Goal: Transaction & Acquisition: Download file/media

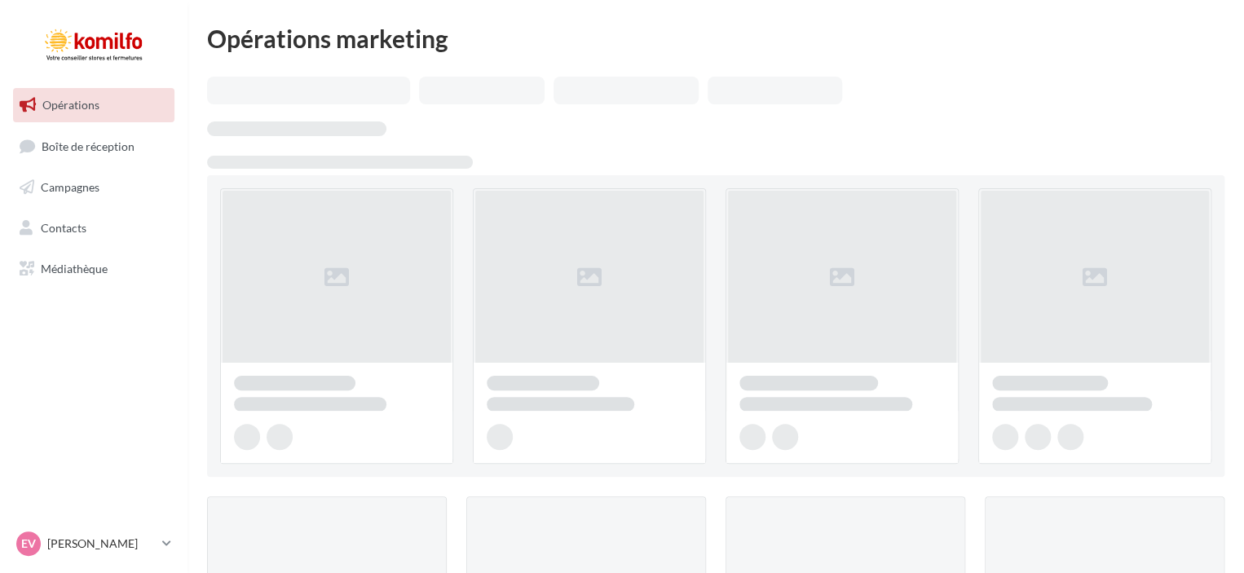
click at [55, 185] on span "Campagnes" at bounding box center [70, 187] width 59 height 14
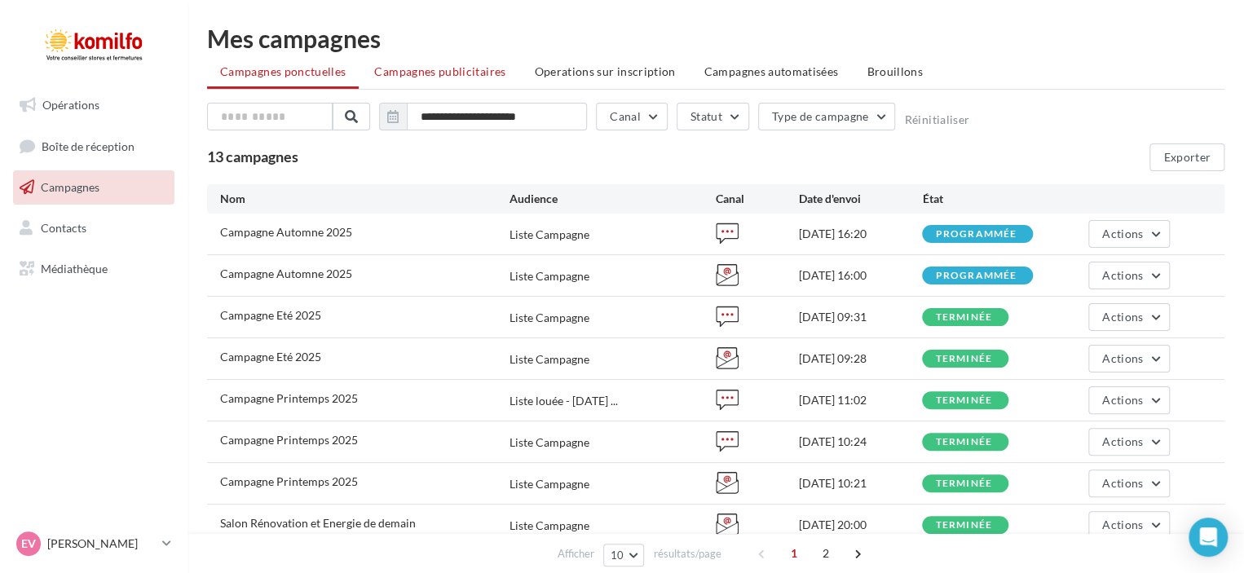
click at [449, 76] on span "Campagnes publicitaires" at bounding box center [439, 71] width 131 height 14
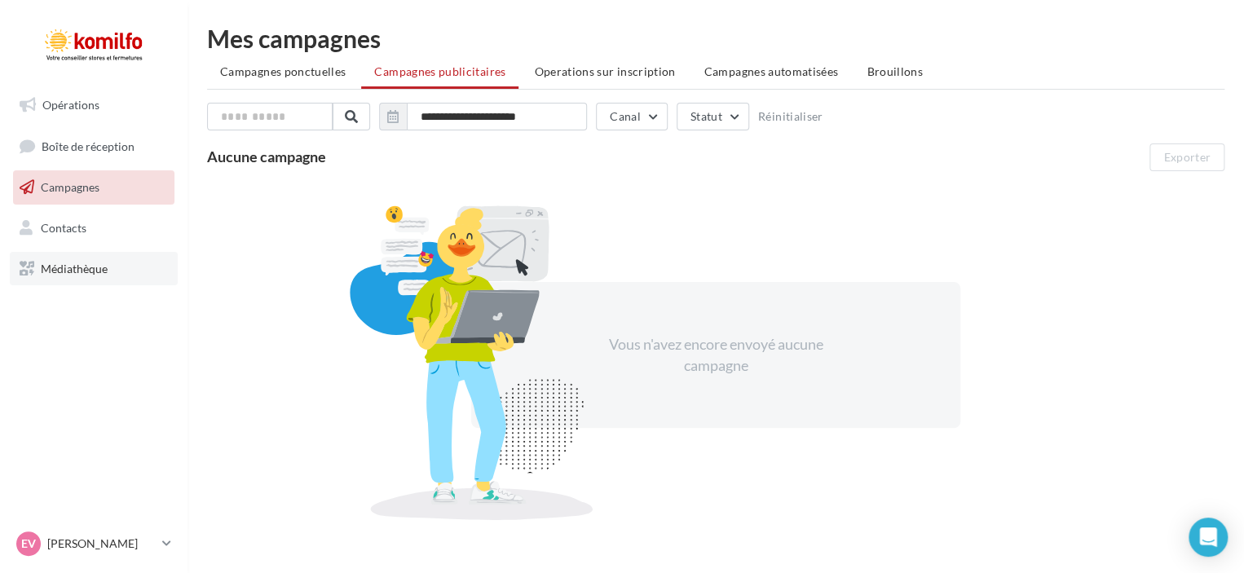
click at [71, 270] on span "Médiathèque" at bounding box center [74, 268] width 67 height 14
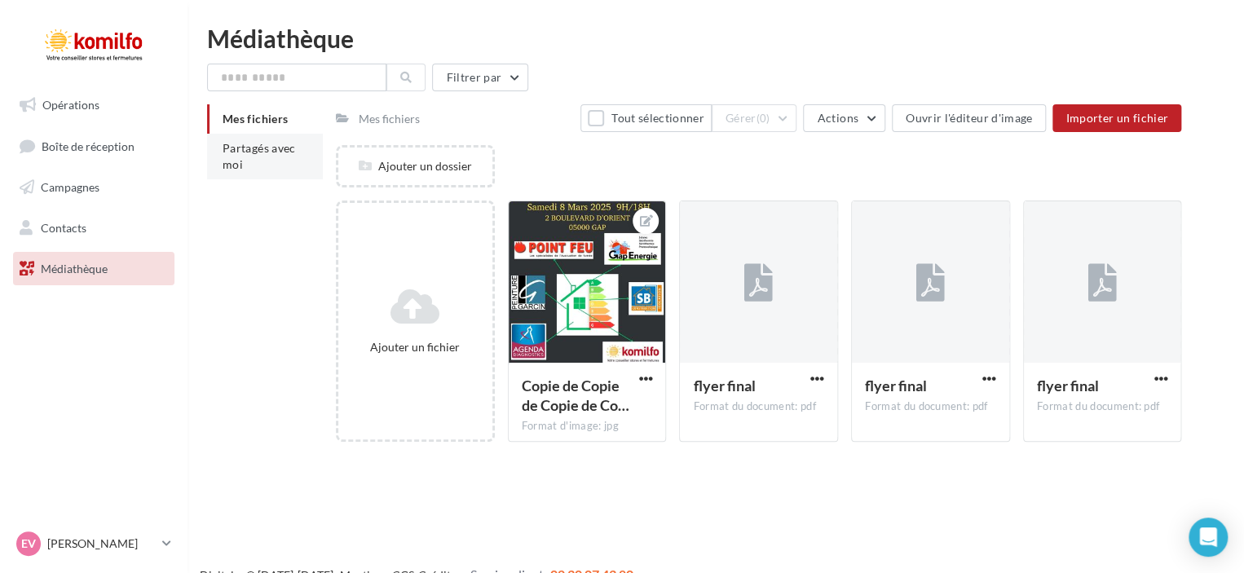
click at [240, 156] on li "Partagés avec moi" at bounding box center [265, 157] width 116 height 46
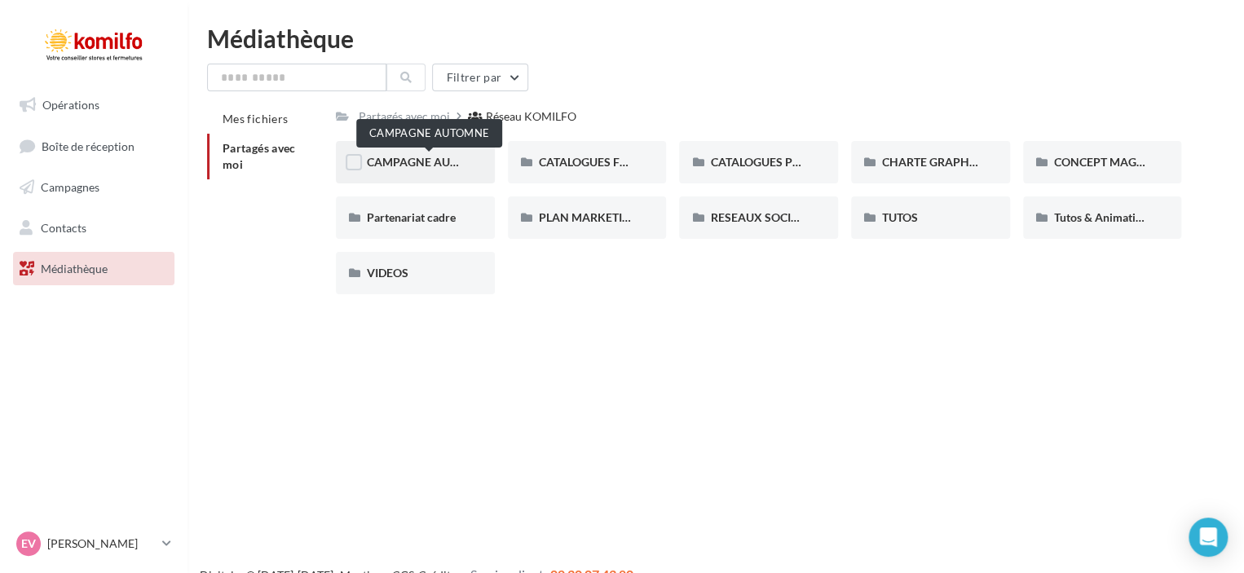
click at [429, 165] on span "CAMPAGNE AUTOMNE" at bounding box center [429, 162] width 124 height 14
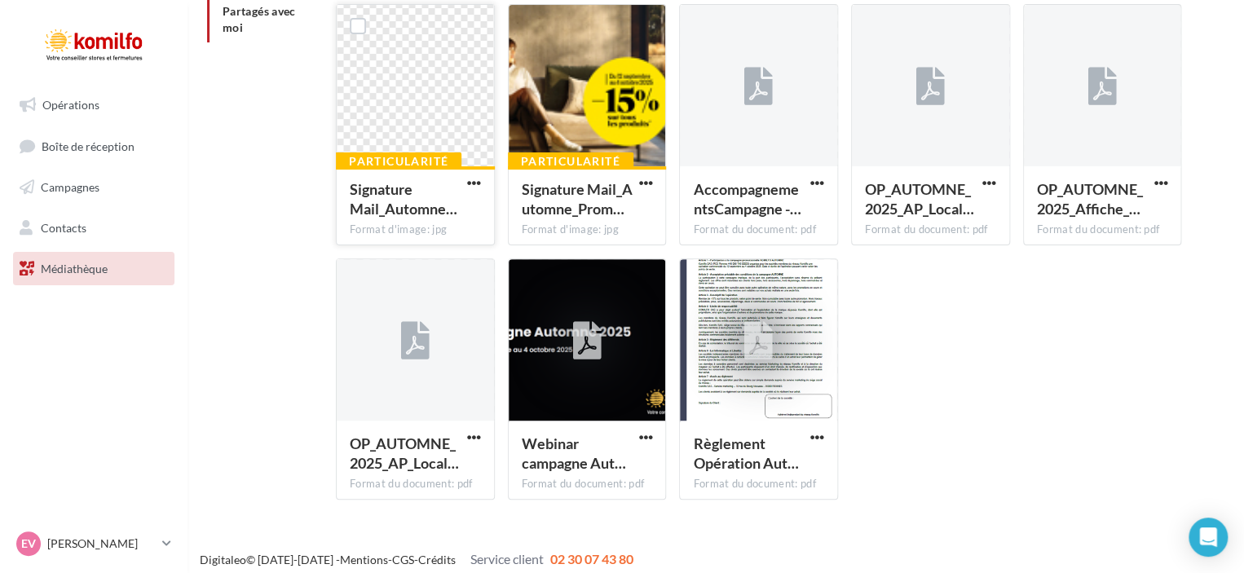
scroll to position [146, 0]
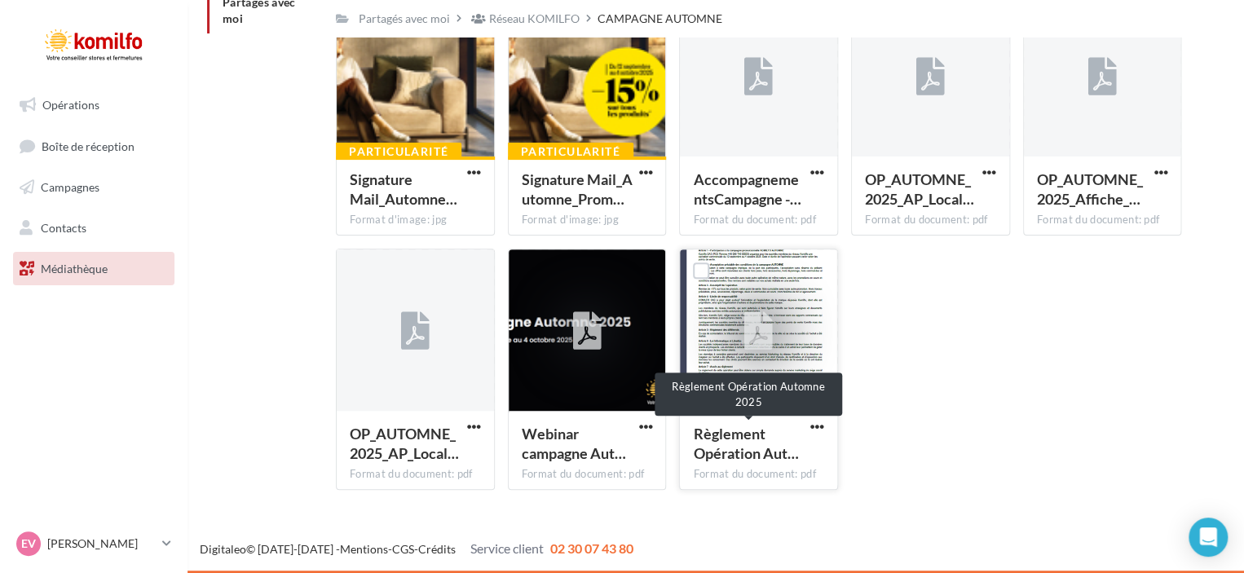
click at [765, 454] on span "Règlement Opération Aut…" at bounding box center [745, 443] width 105 height 37
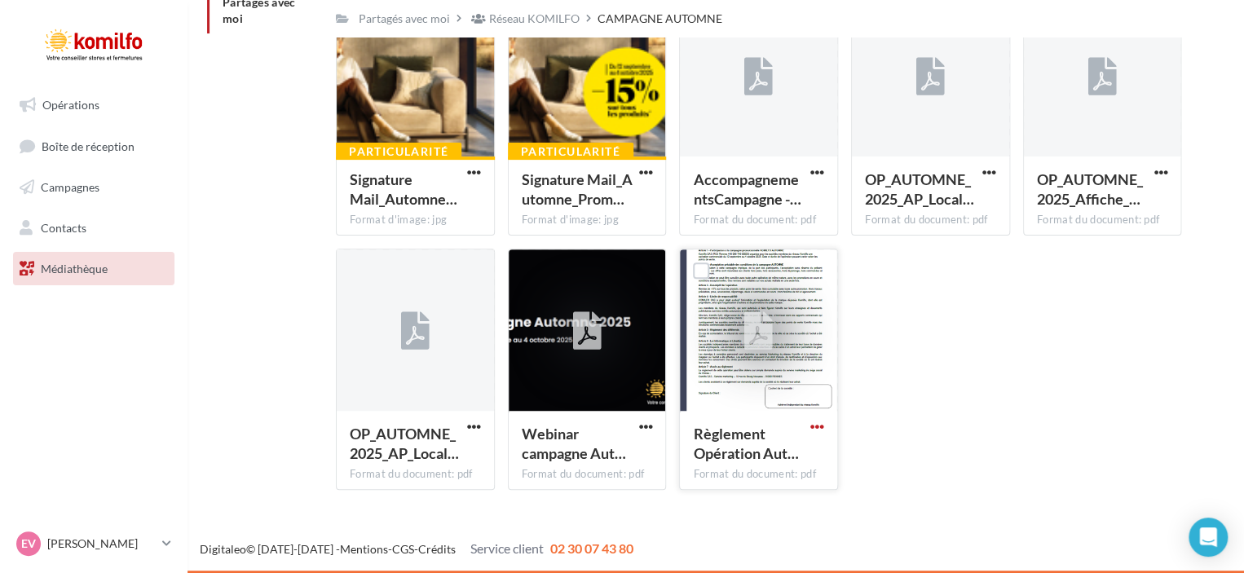
click at [815, 429] on span "button" at bounding box center [817, 427] width 14 height 14
click at [707, 462] on button "Télécharger" at bounding box center [745, 459] width 163 height 42
click at [927, 125] on div at bounding box center [930, 76] width 157 height 163
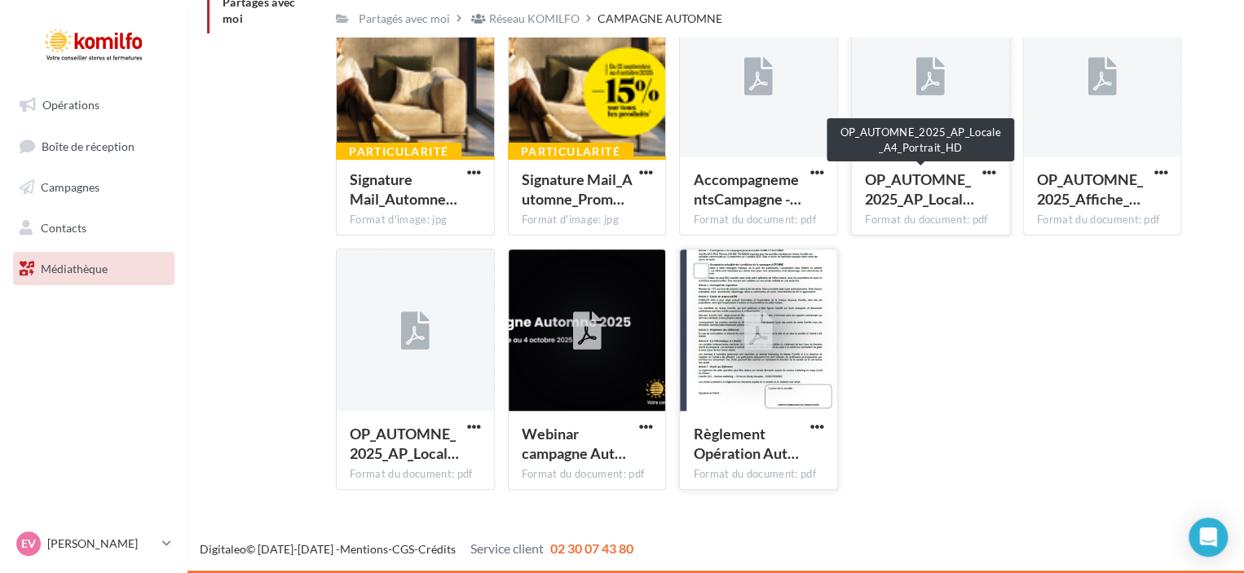
click at [918, 188] on div "OP_AUTOMNE_2025_AP_Local…" at bounding box center [921, 189] width 112 height 39
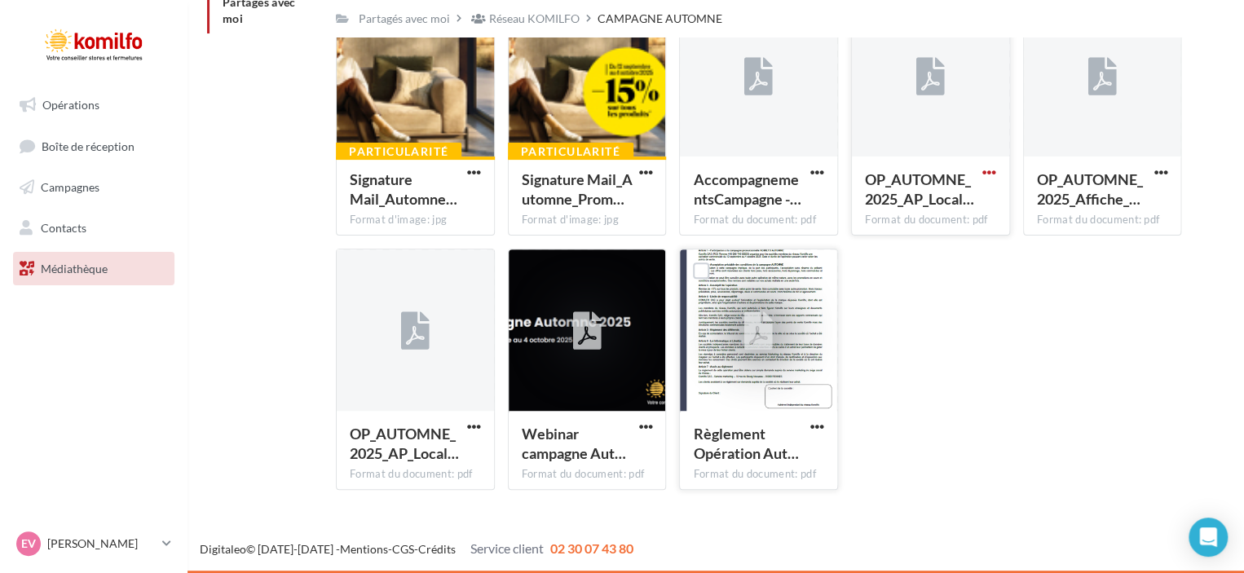
click at [986, 167] on span "button" at bounding box center [989, 172] width 14 height 14
click at [912, 202] on button "Télécharger" at bounding box center [917, 205] width 163 height 42
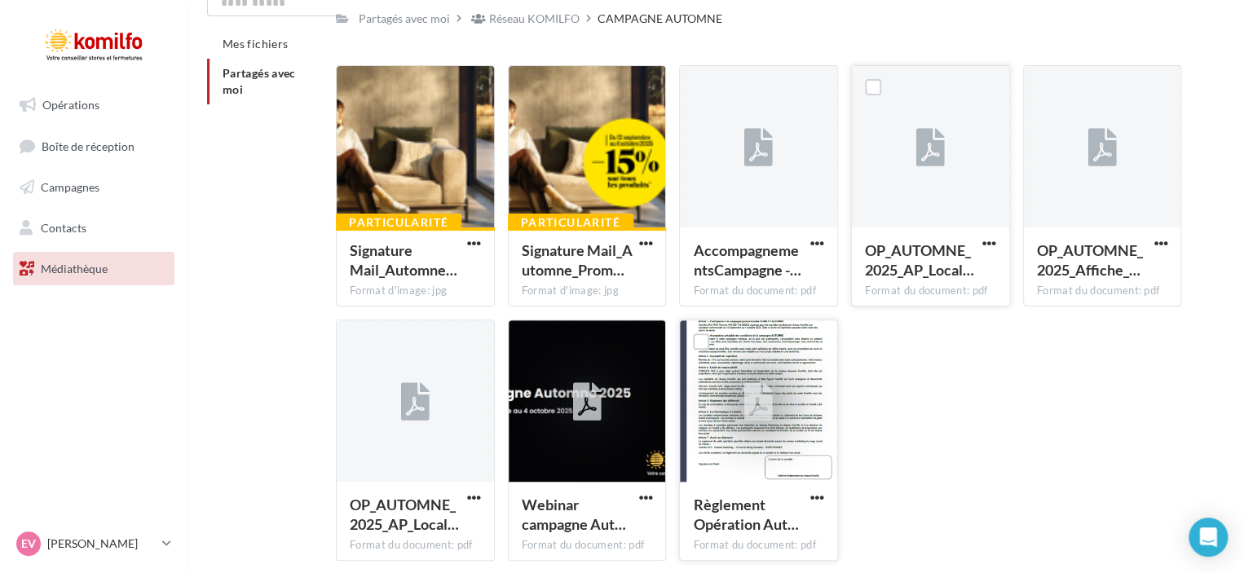
scroll to position [0, 0]
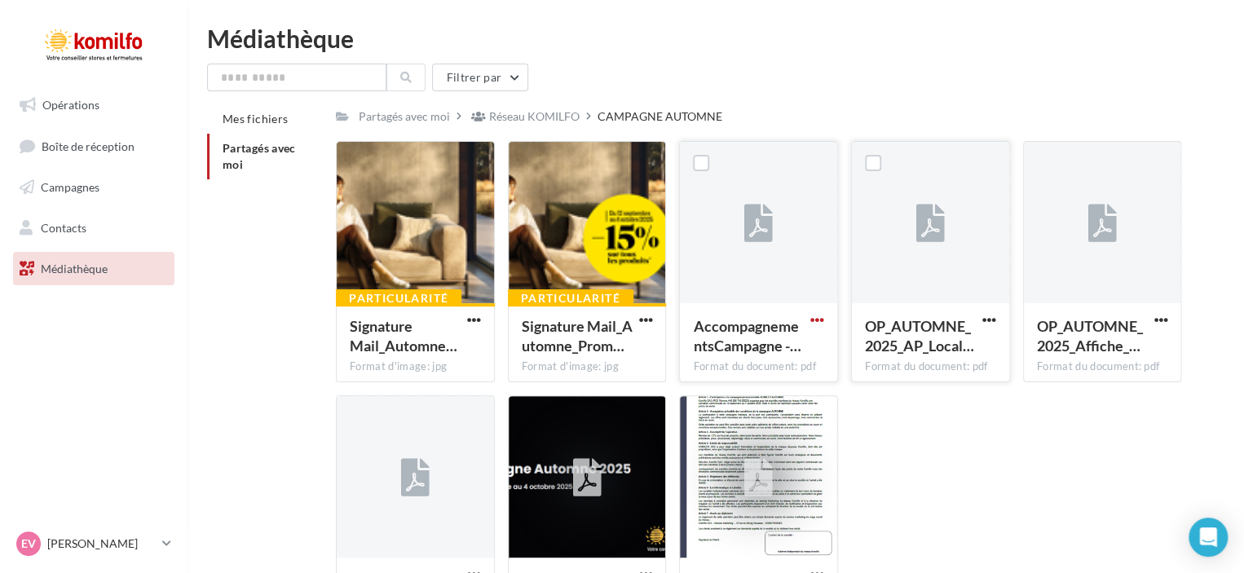
click at [817, 319] on span "button" at bounding box center [817, 320] width 14 height 14
click at [730, 354] on button "Télécharger" at bounding box center [745, 352] width 163 height 42
